Goal: Find specific page/section: Find specific page/section

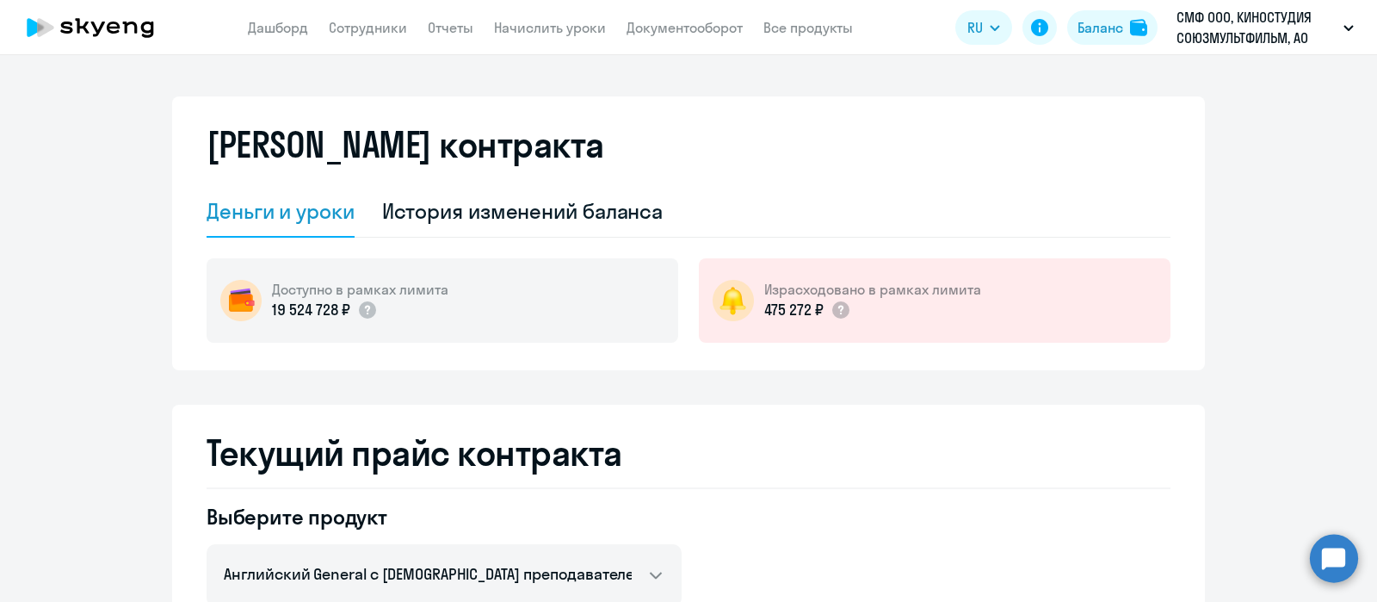
select select "english_adult_not_native_speaker"
click at [673, 17] on app-menu-item-link "Документооборот" at bounding box center [685, 28] width 116 height 22
click at [668, 22] on link "Документооборот" at bounding box center [685, 27] width 116 height 17
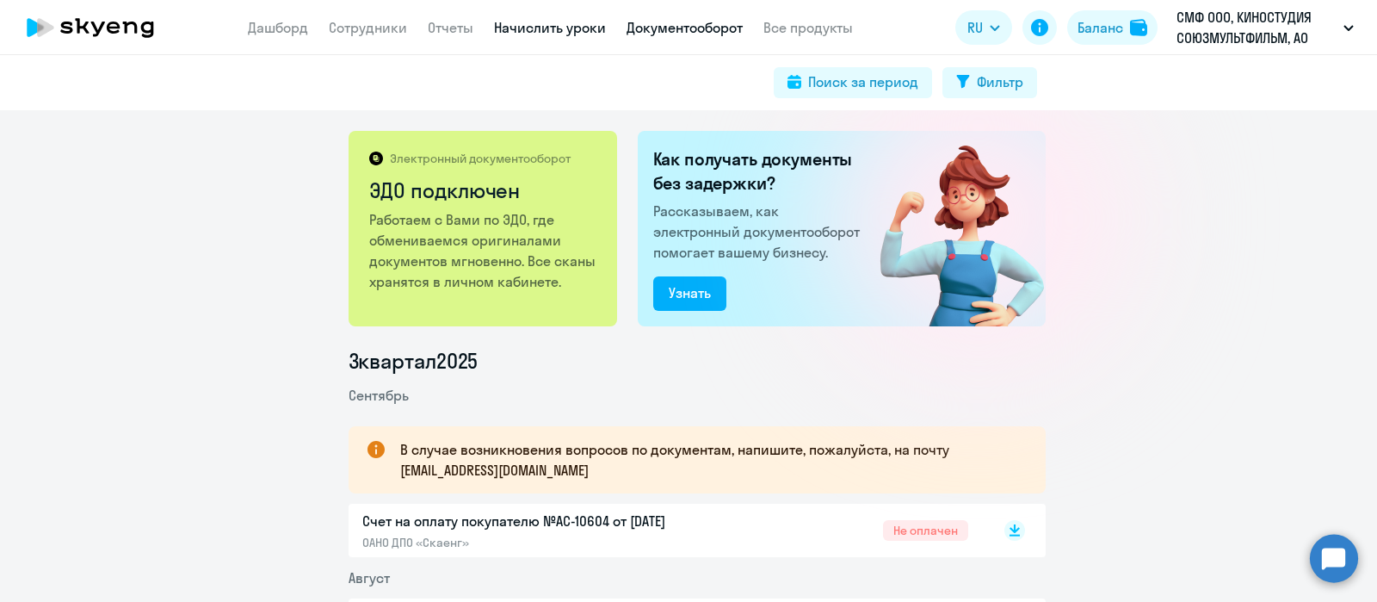
click at [534, 35] on link "Начислить уроки" at bounding box center [550, 27] width 112 height 17
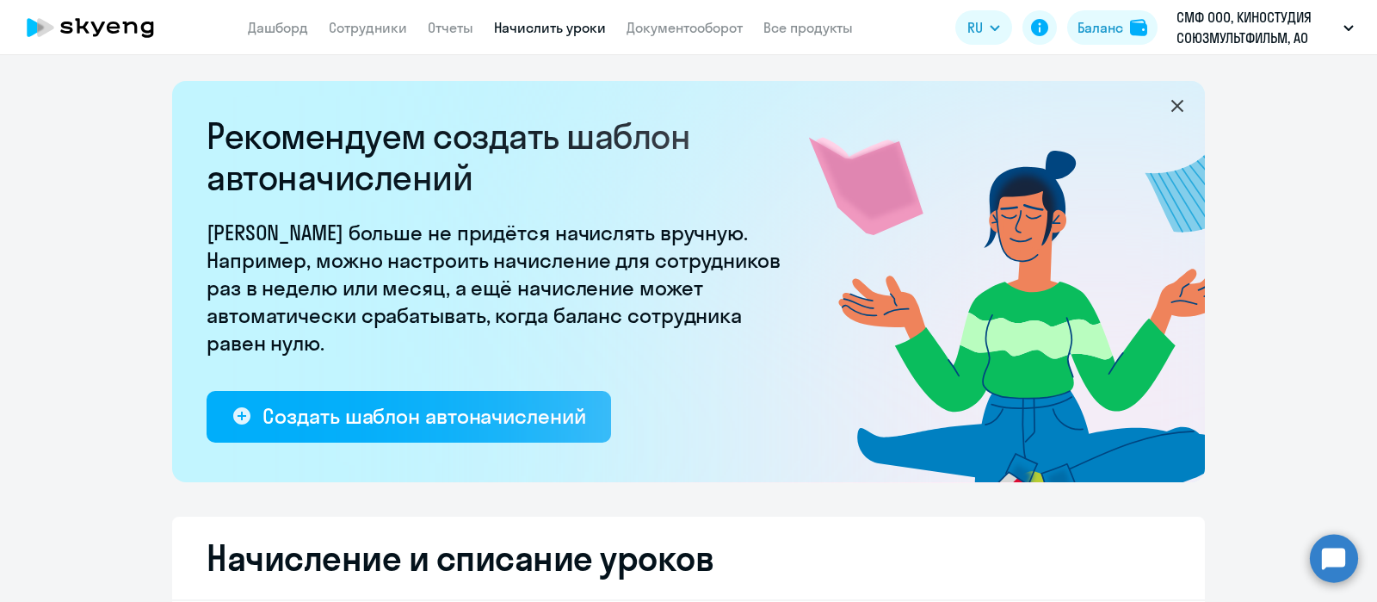
select select "10"
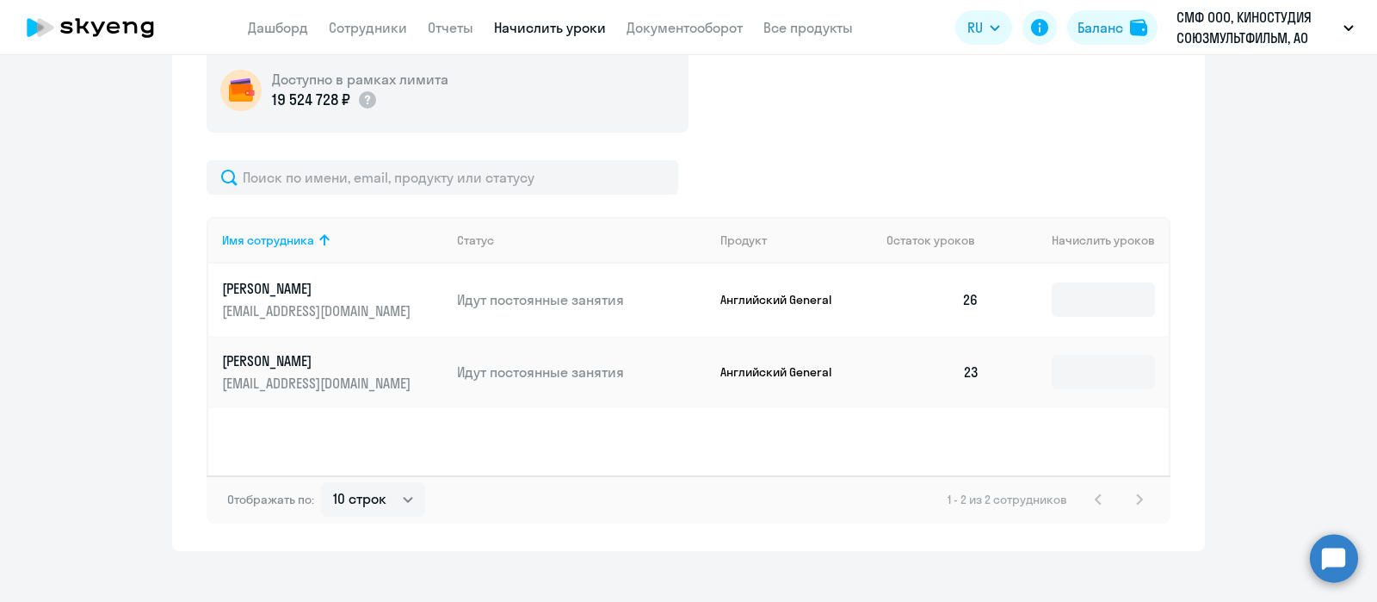
scroll to position [663, 0]
